Goal: Task Accomplishment & Management: Manage account settings

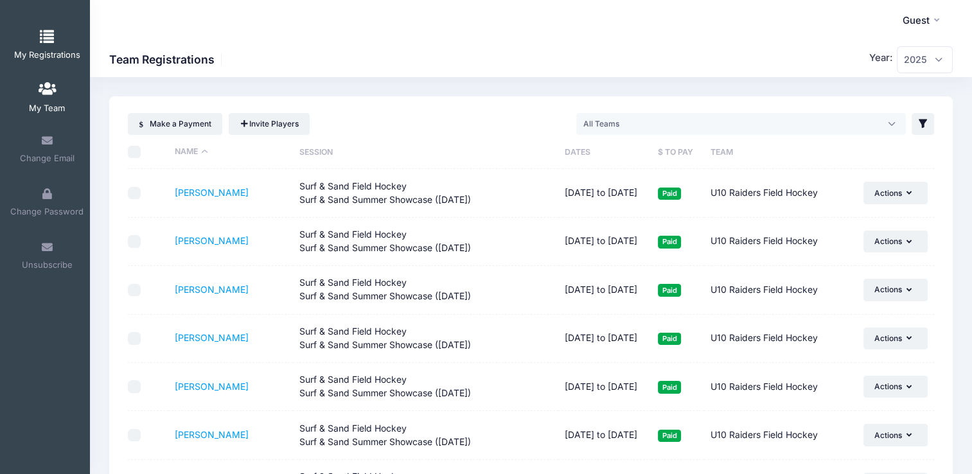
click at [46, 53] on span "My Registrations" at bounding box center [47, 54] width 66 height 11
